Goal: Find specific page/section: Find specific page/section

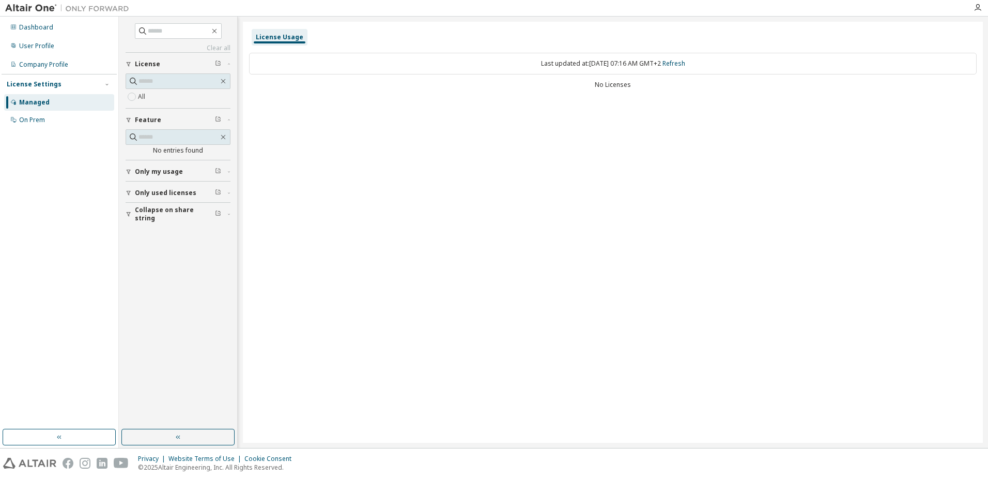
click at [272, 125] on div "License Usage Last updated at: [DATE] 07:16 AM GMT+2 Refresh No Licenses" at bounding box center [613, 232] width 740 height 421
click at [28, 30] on div "Dashboard" at bounding box center [36, 27] width 34 height 8
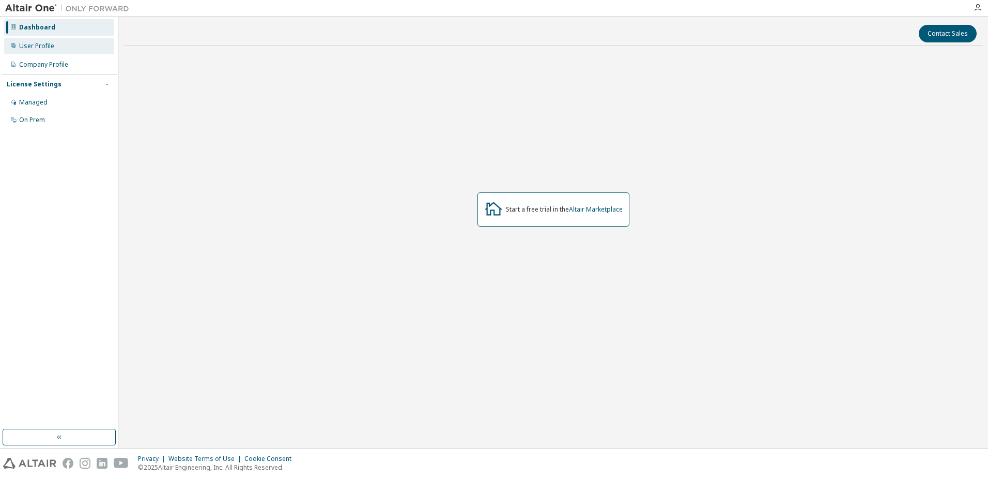
click at [32, 45] on div "User Profile" at bounding box center [36, 46] width 35 height 8
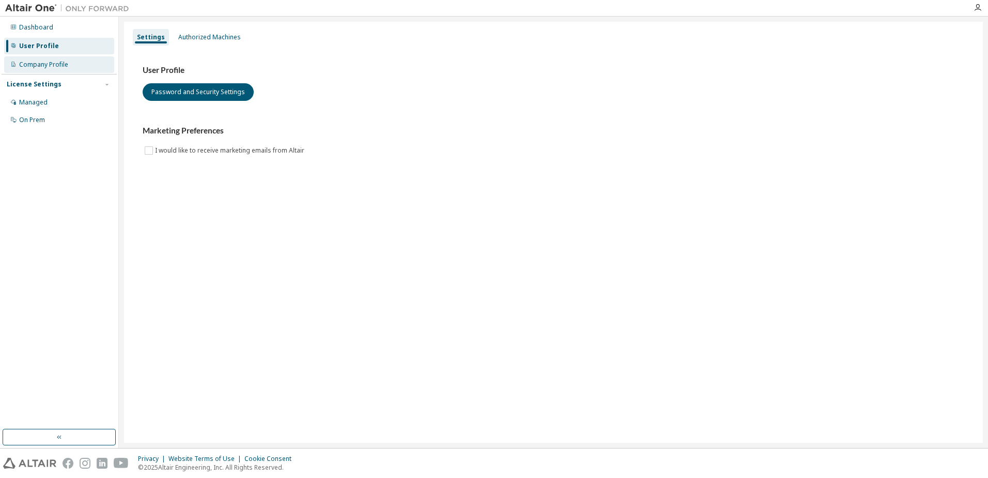
click at [39, 66] on div "Company Profile" at bounding box center [43, 64] width 49 height 8
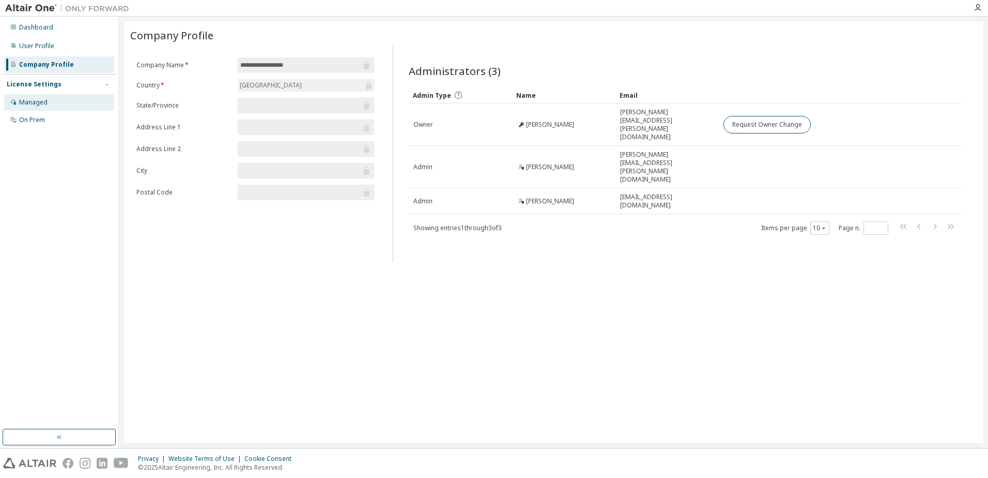
click at [36, 105] on div "Managed" at bounding box center [33, 102] width 28 height 8
